Goal: Information Seeking & Learning: Check status

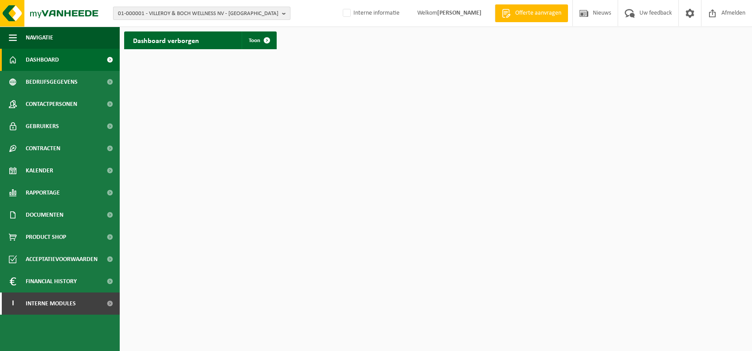
click at [228, 16] on span "01-000001 - VILLEROY & BOCH WELLNESS NV - ROESELARE" at bounding box center [198, 13] width 161 height 13
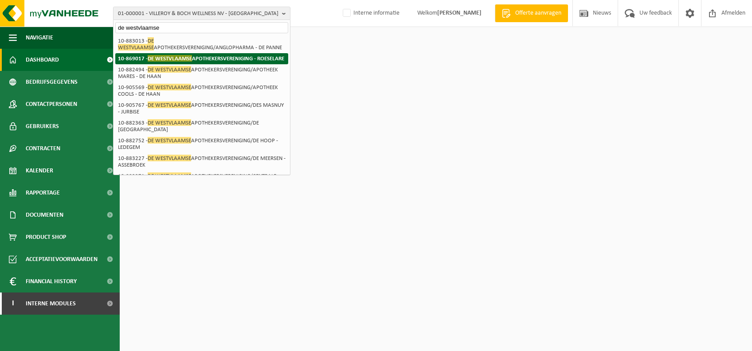
type input "de westvlaamse"
click at [242, 59] on strong "10-869017 - DE WESTVLAAMSE APOTHEKERSVERENIGING - ROESELARE" at bounding box center [201, 58] width 166 height 7
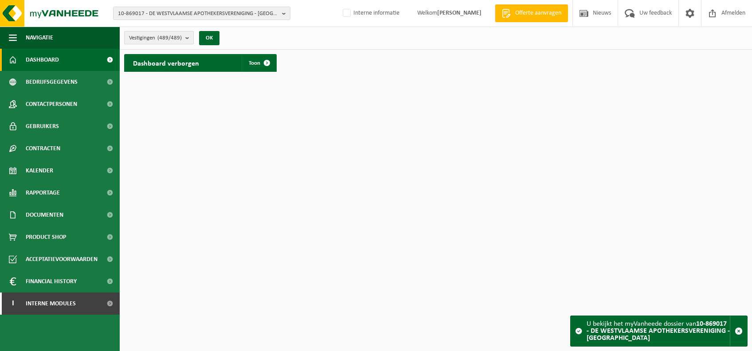
click at [160, 37] on count "(489/489)" at bounding box center [169, 38] width 24 height 6
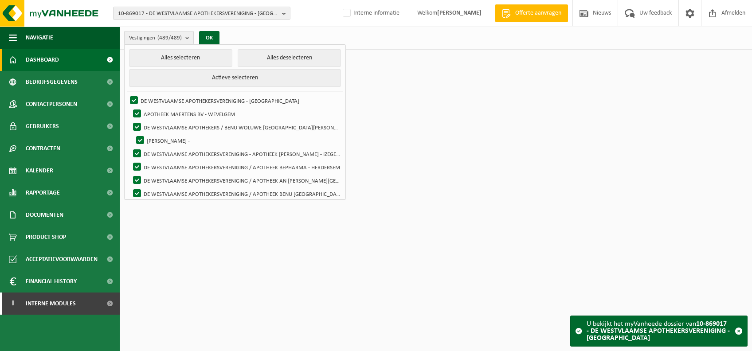
click at [178, 39] on count "(489/489)" at bounding box center [169, 38] width 24 height 6
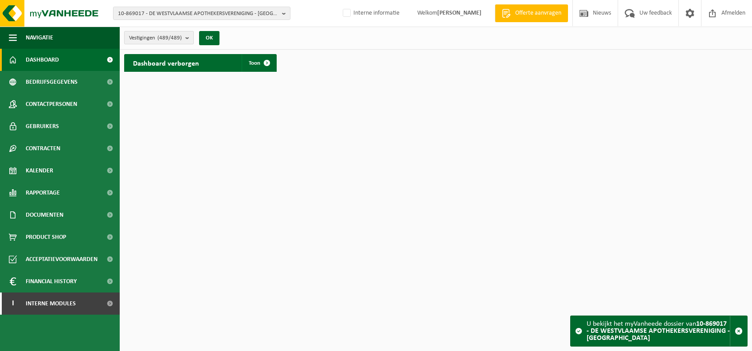
click at [185, 33] on button "Vestigingen (489/489)" at bounding box center [159, 37] width 70 height 13
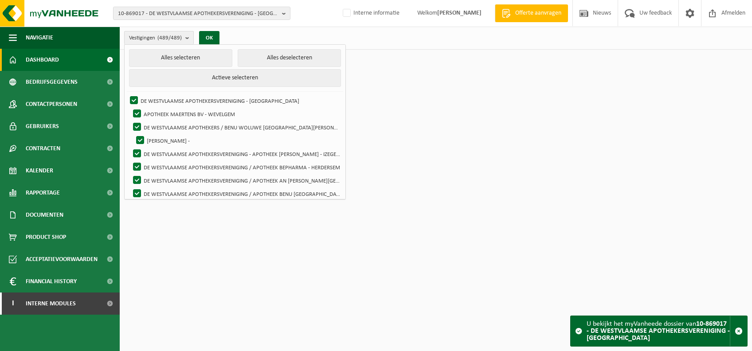
click at [185, 33] on button "Vestigingen (489/489)" at bounding box center [159, 37] width 70 height 13
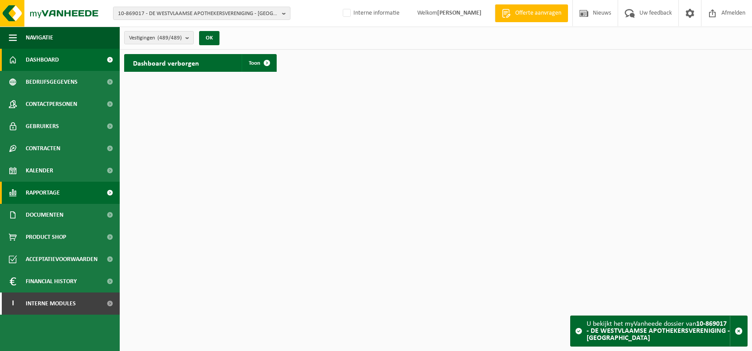
click at [57, 196] on span "Rapportage" at bounding box center [43, 193] width 34 height 22
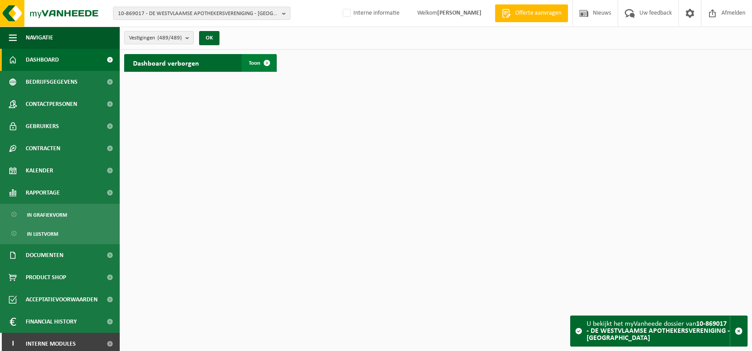
click at [271, 60] on span at bounding box center [267, 63] width 18 height 18
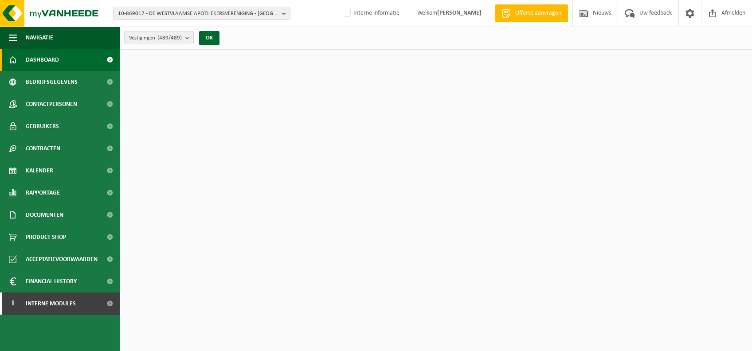
click at [56, 215] on span "Documenten" at bounding box center [45, 215] width 38 height 22
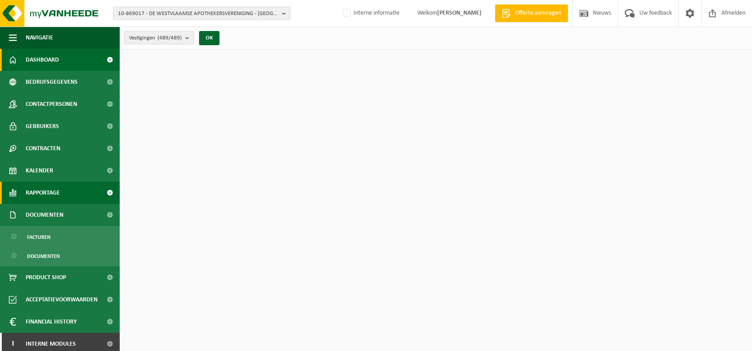
click at [54, 196] on span "Rapportage" at bounding box center [43, 193] width 34 height 22
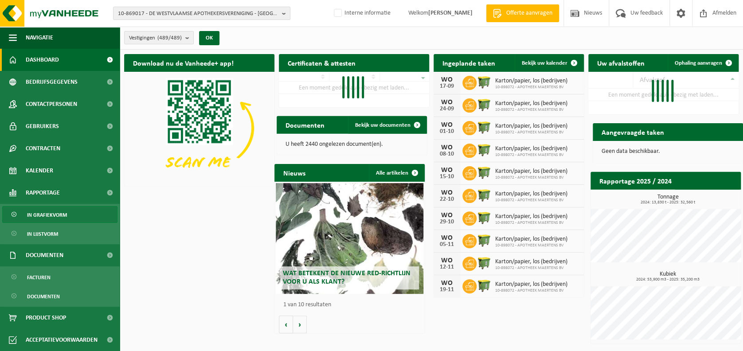
click at [67, 218] on link "In grafiekvorm" at bounding box center [59, 214] width 115 height 17
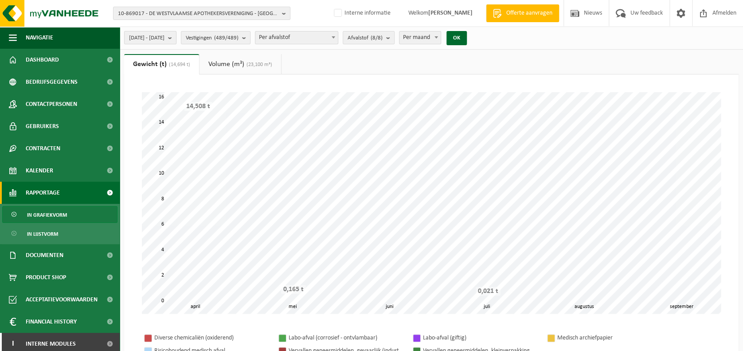
click at [165, 39] on span "2025-04-01 - 2025-09-12" at bounding box center [146, 37] width 35 height 13
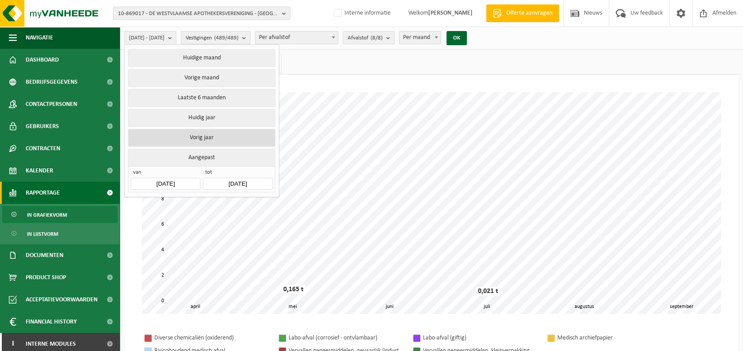
click at [214, 132] on button "Vorig jaar" at bounding box center [201, 138] width 147 height 18
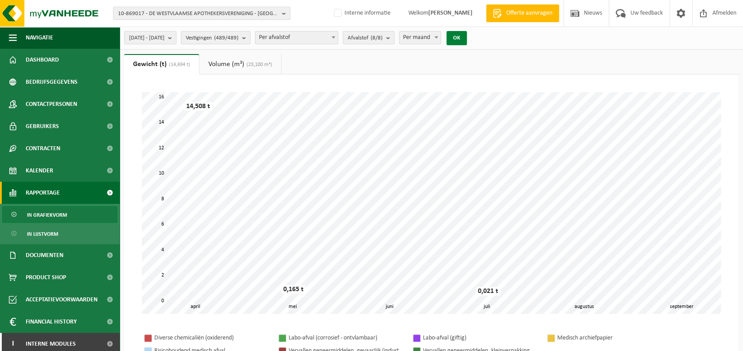
click at [467, 39] on button "OK" at bounding box center [457, 38] width 20 height 14
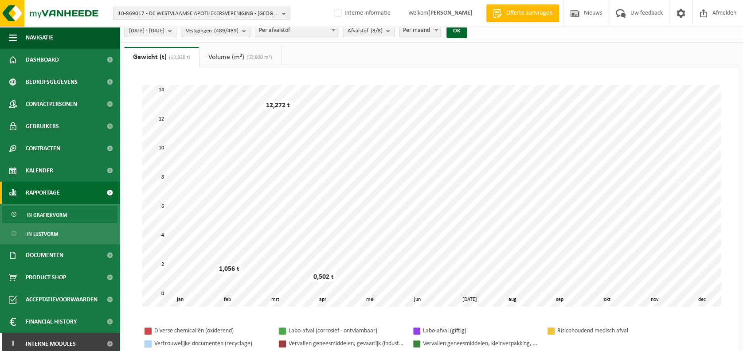
scroll to position [8, 0]
click at [165, 34] on span "2024-01-01 - 2024-12-31" at bounding box center [146, 29] width 35 height 13
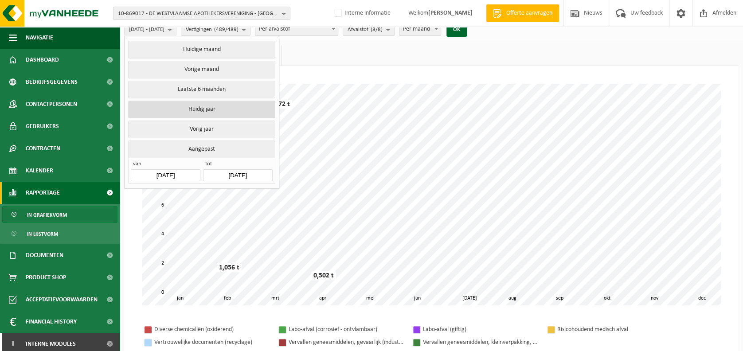
click at [206, 106] on button "Huidig jaar" at bounding box center [201, 110] width 147 height 18
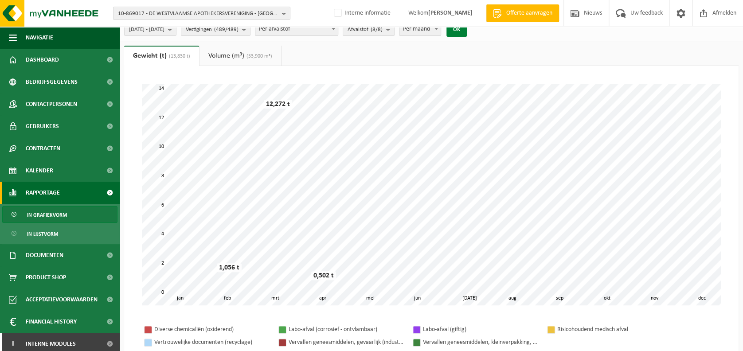
click at [467, 32] on button "OK" at bounding box center [457, 30] width 20 height 14
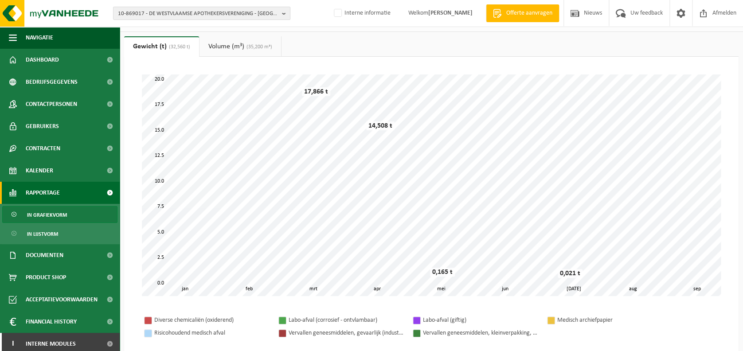
scroll to position [19, 0]
drag, startPoint x: 572, startPoint y: 273, endPoint x: 561, endPoint y: 273, distance: 10.2
click at [561, 273] on div "0,021 t" at bounding box center [570, 272] width 25 height 9
drag, startPoint x: 561, startPoint y: 273, endPoint x: 582, endPoint y: 298, distance: 32.4
click at [582, 298] on div "Even geduld. Door de grote hoeveelheid gegevens duurt het laden even. feb mrt a…" at bounding box center [431, 183] width 597 height 239
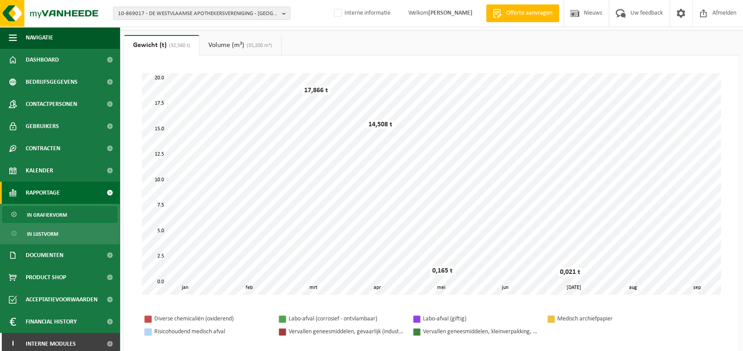
scroll to position [20, 0]
click at [239, 51] on link "Volume (m³) (35,200 m³)" at bounding box center [241, 44] width 82 height 20
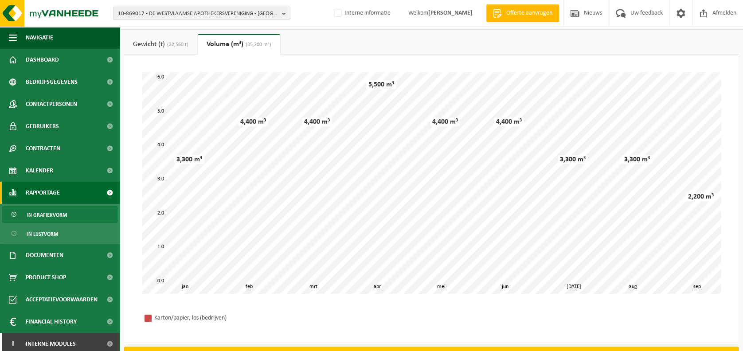
click at [183, 50] on link "Gewicht (t) (32,560 t)" at bounding box center [160, 44] width 73 height 20
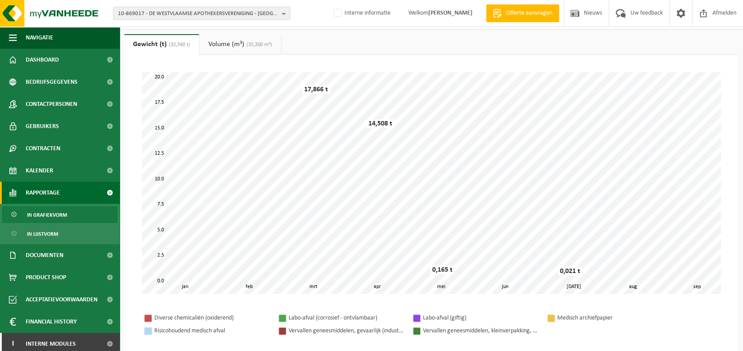
click at [257, 47] on span "(35,200 m³)" at bounding box center [258, 44] width 28 height 5
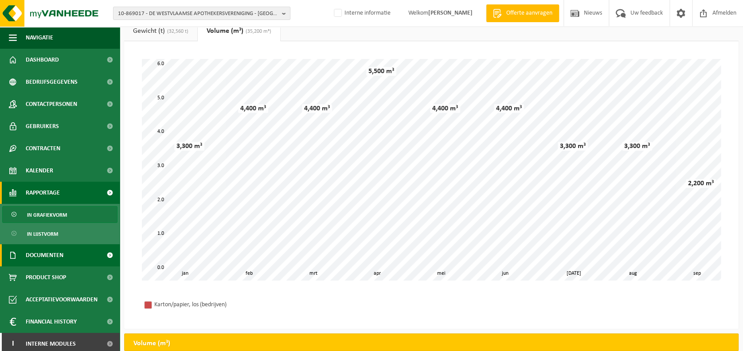
scroll to position [0, 0]
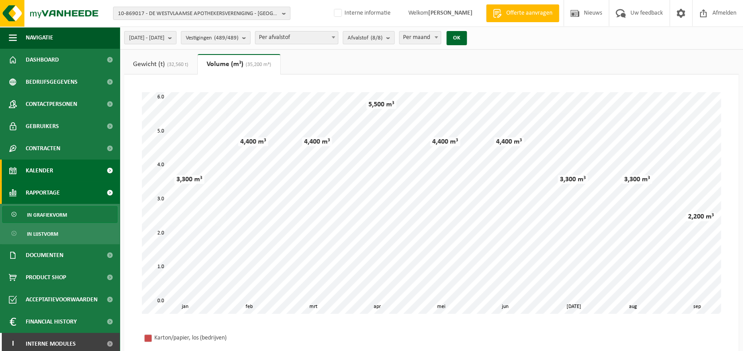
click at [32, 164] on span "Kalender" at bounding box center [39, 171] width 27 height 22
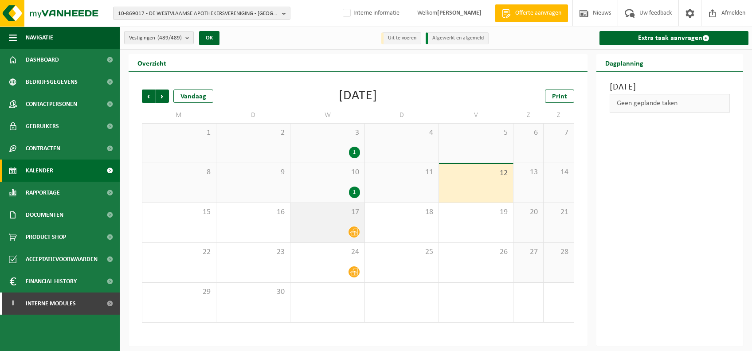
click at [341, 225] on div "17" at bounding box center [327, 222] width 74 height 39
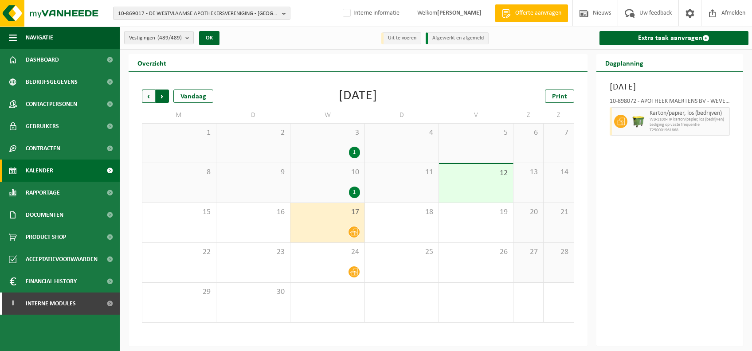
click at [147, 101] on span "Vorige" at bounding box center [148, 96] width 13 height 13
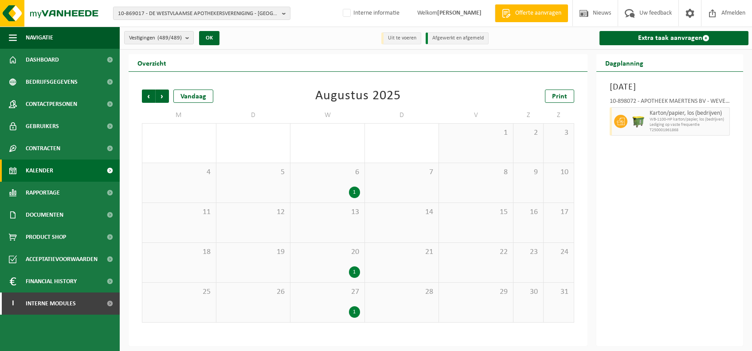
click at [358, 252] on span "20" at bounding box center [327, 252] width 65 height 10
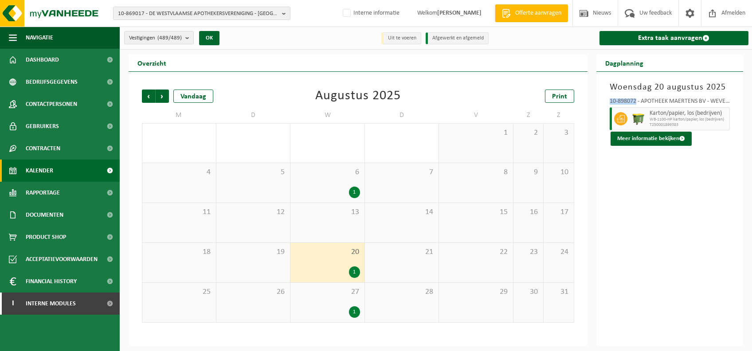
drag, startPoint x: 636, startPoint y: 99, endPoint x: 605, endPoint y: 100, distance: 31.1
click at [605, 100] on div "10-898072 - APOTHEEK MAERTENS BV - WEVELGEM Karton/papier, los (bedrijven) WB-1…" at bounding box center [669, 120] width 129 height 52
drag, startPoint x: 605, startPoint y: 100, endPoint x: 635, endPoint y: 99, distance: 30.2
copy div "10-898072"
click at [242, 8] on span "10-869017 - DE WESTVLAAMSE APOTHEKERSVERENIGING - [GEOGRAPHIC_DATA]" at bounding box center [198, 13] width 161 height 13
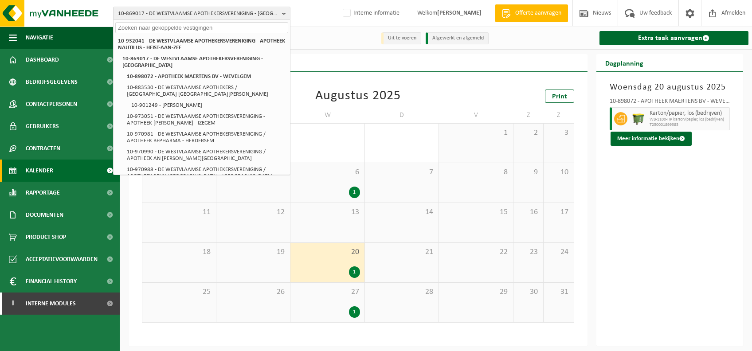
paste input "10-898072"
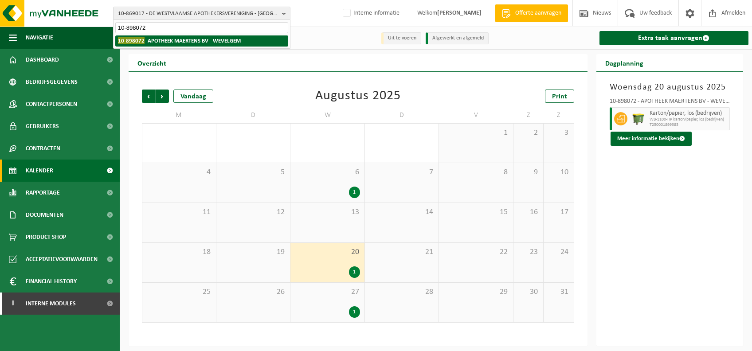
type input "10-898072"
click at [180, 39] on strong "10-898072 - APOTHEEK MAERTENS BV - WEVELGEM" at bounding box center [179, 40] width 123 height 7
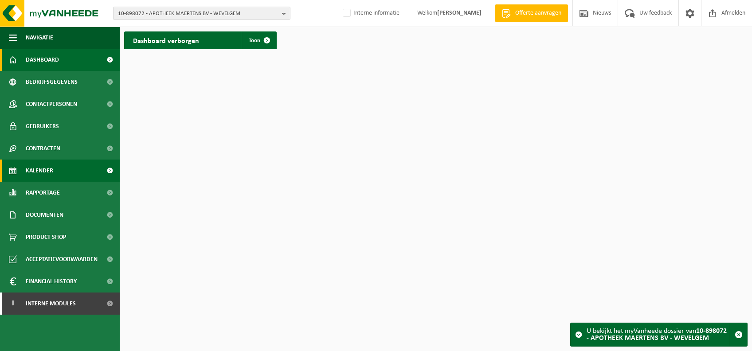
click at [55, 170] on link "Kalender" at bounding box center [60, 171] width 120 height 22
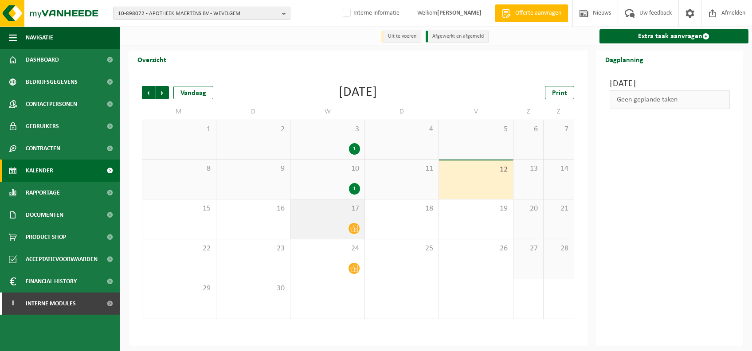
click at [353, 211] on span "17" at bounding box center [327, 209] width 65 height 10
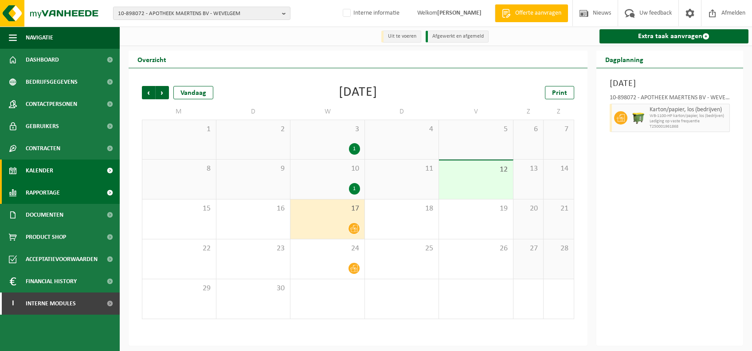
click at [32, 188] on span "Rapportage" at bounding box center [43, 193] width 34 height 22
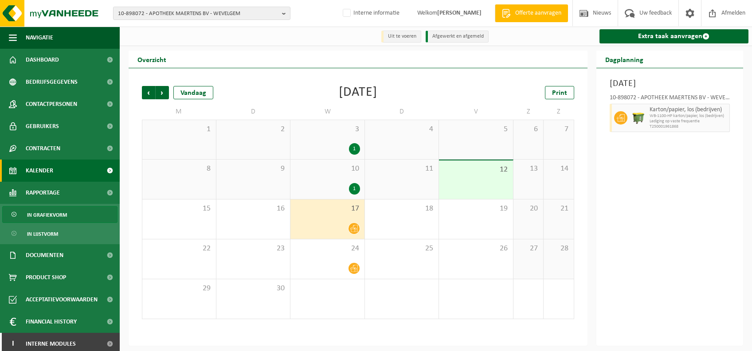
click at [67, 217] on link "In grafiekvorm" at bounding box center [59, 214] width 115 height 17
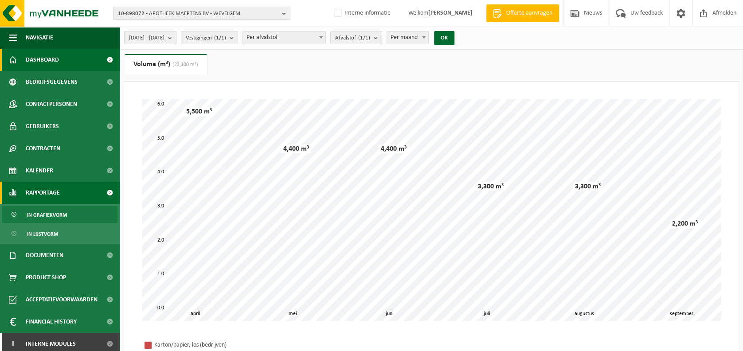
click at [50, 58] on span "Dashboard" at bounding box center [42, 60] width 33 height 22
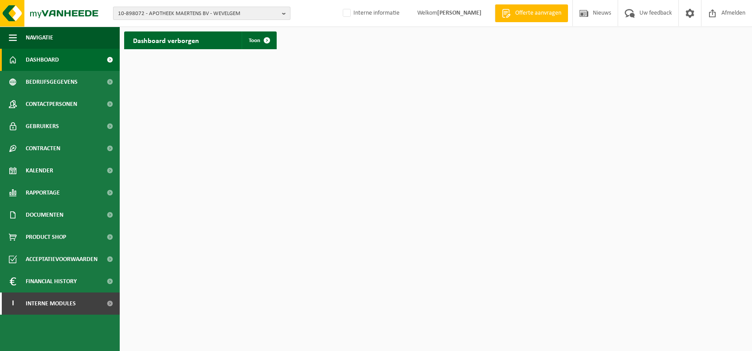
click at [216, 16] on span "10-898072 - APOTHEEK MAERTENS BV - WEVELGEM" at bounding box center [198, 13] width 161 height 13
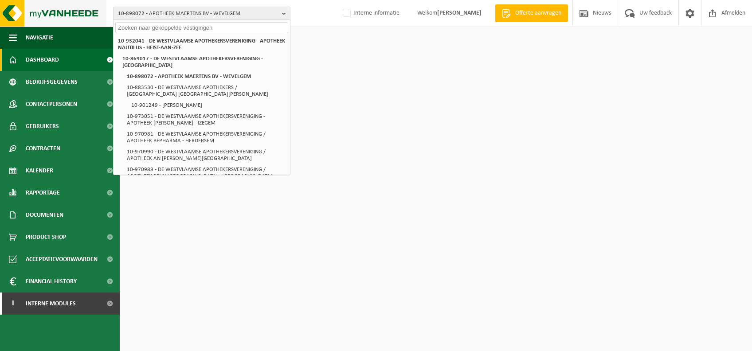
click at [29, 15] on img at bounding box center [53, 13] width 106 height 27
